Goal: Task Accomplishment & Management: Manage account settings

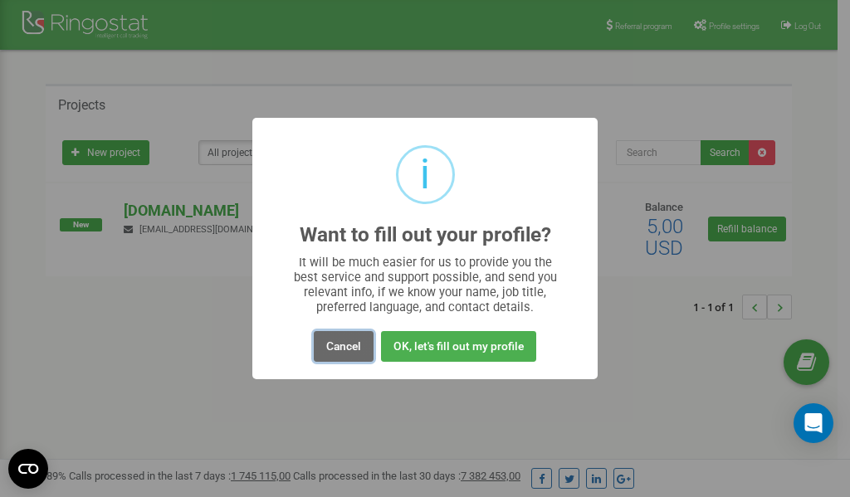
click at [339, 343] on button "Cancel" at bounding box center [344, 346] width 60 height 31
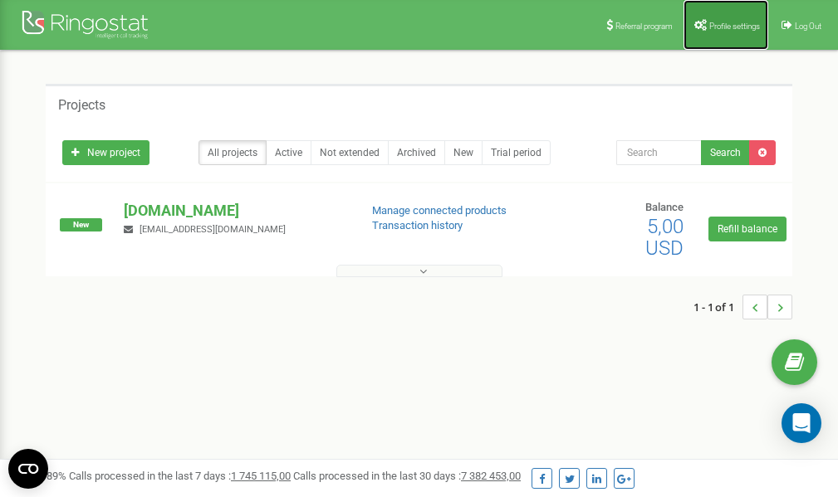
click at [730, 22] on span "Profile settings" at bounding box center [734, 26] width 51 height 9
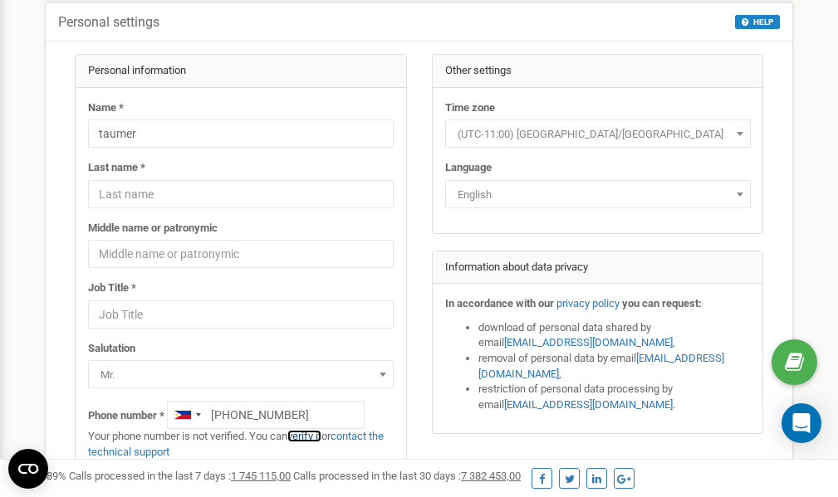
click at [317, 436] on link "verify it" at bounding box center [304, 436] width 34 height 12
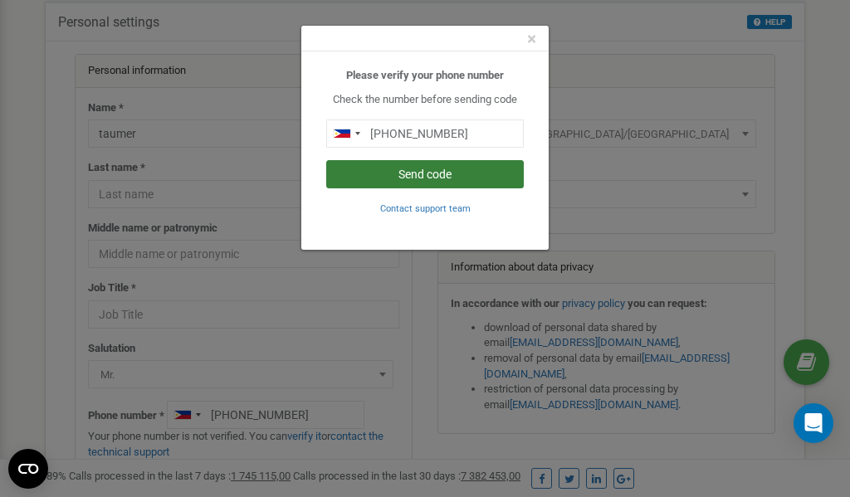
click at [420, 173] on button "Send code" at bounding box center [425, 174] width 198 height 28
